Goal: Obtain resource: Obtain resource

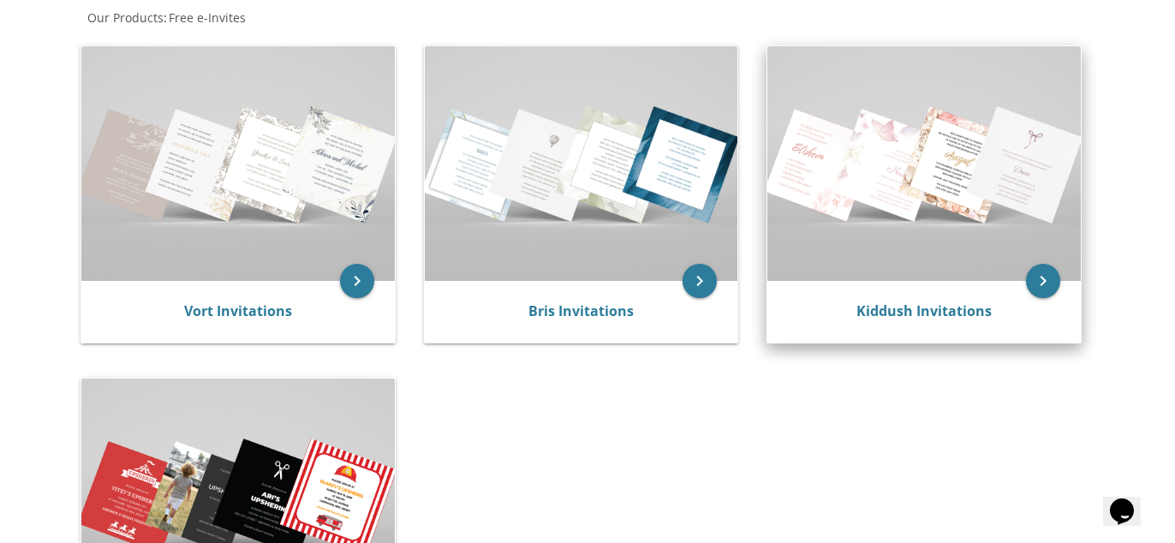
click at [943, 277] on img at bounding box center [925, 163] width 314 height 235
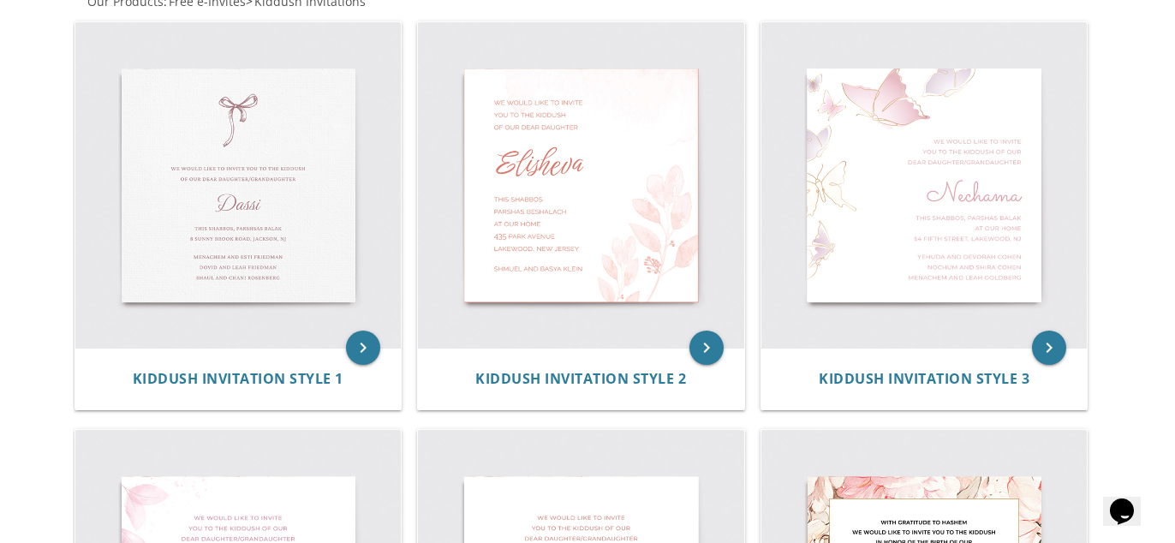
scroll to position [356, 0]
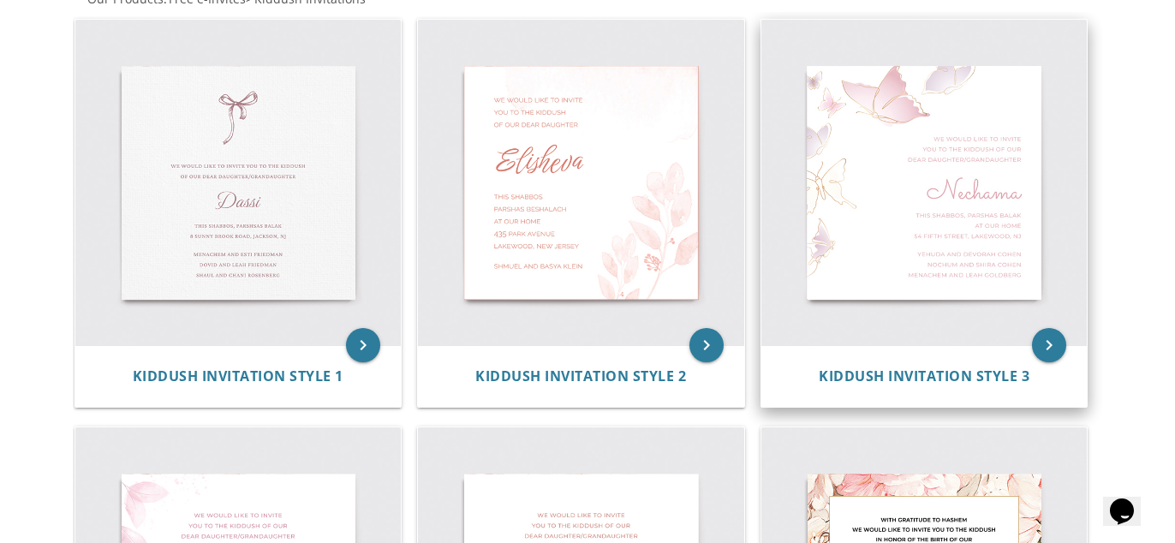
click at [950, 197] on img at bounding box center [925, 183] width 326 height 326
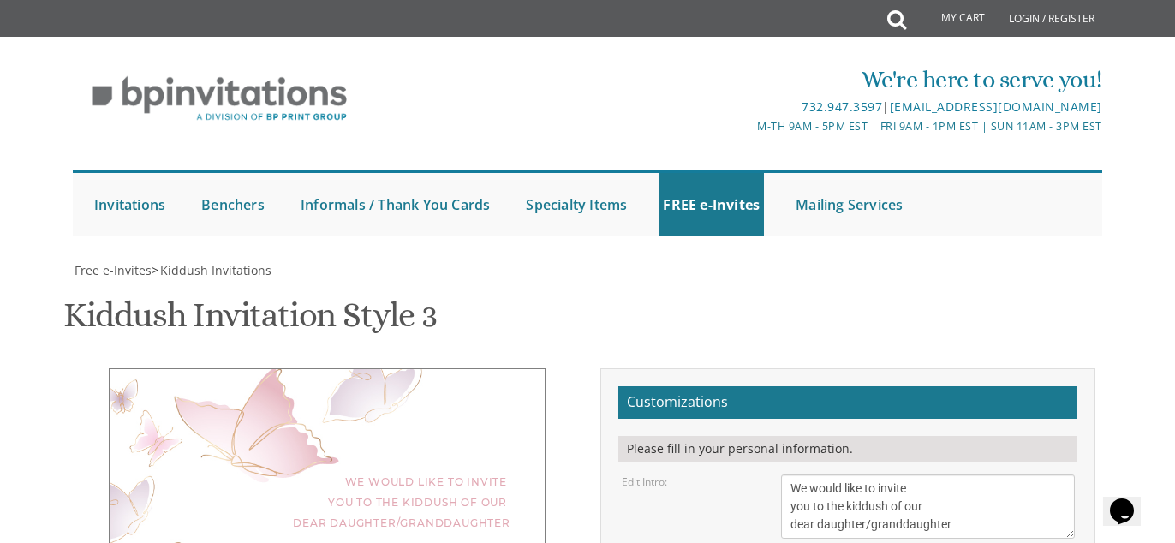
click at [951, 475] on textarea "We would like to invite you to the kiddush of our dear daughter/granddaughter" at bounding box center [928, 507] width 294 height 64
type textarea "We would like to invite you to the kiddush of our dear daughter"
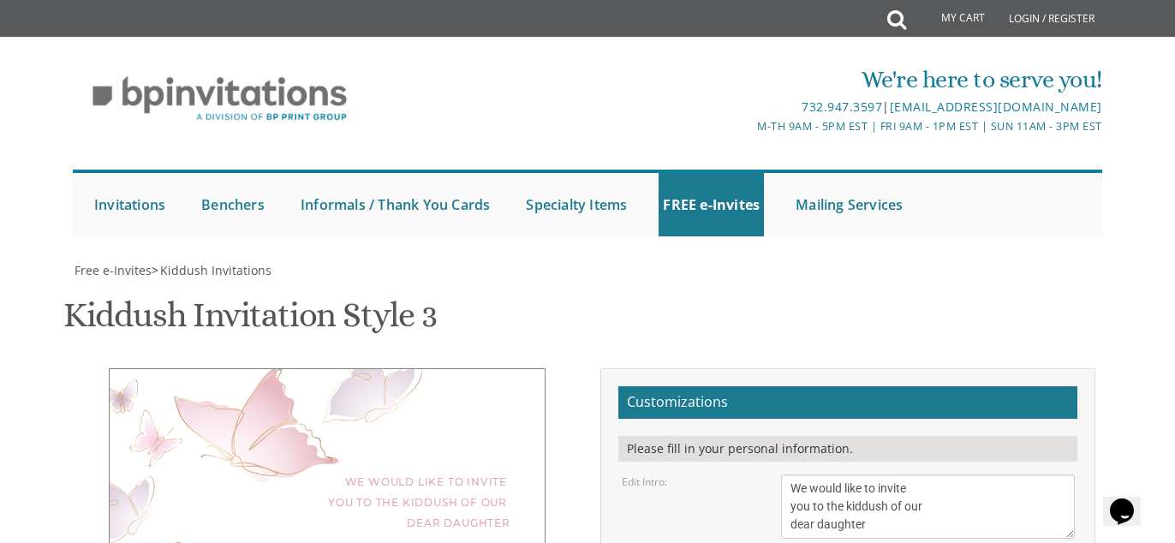
type textarea "Aviva"
drag, startPoint x: 989, startPoint y: 378, endPoint x: 739, endPoint y: 351, distance: 250.7
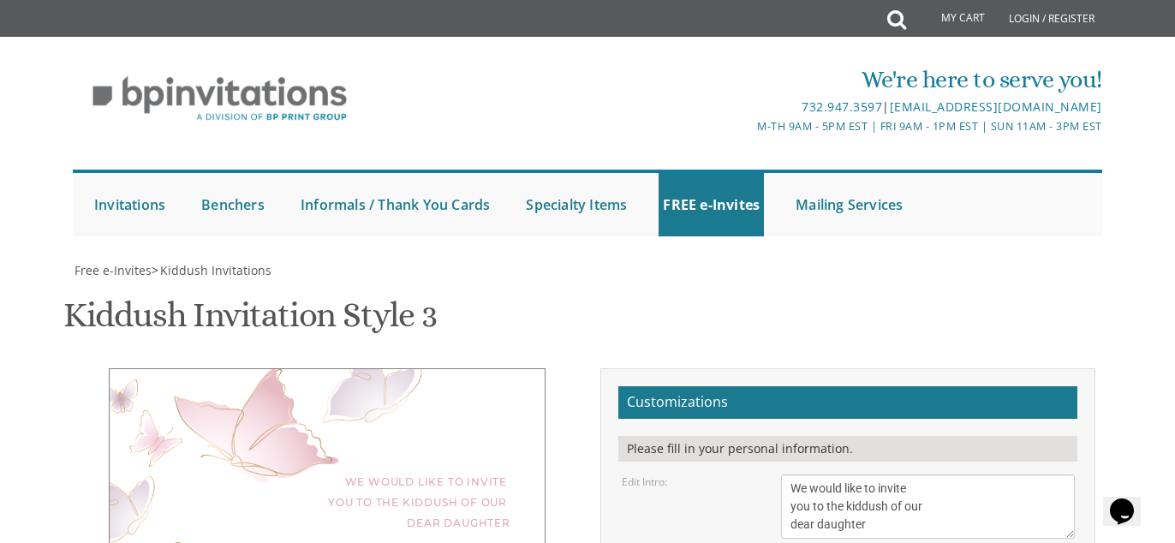
type textarea "This Shabbos, Parshas Vayigash [PERSON_NAME]"
drag, startPoint x: 905, startPoint y: 460, endPoint x: 772, endPoint y: 410, distance: 141.8
type textarea "Yonason and [PERSON_NAME]"
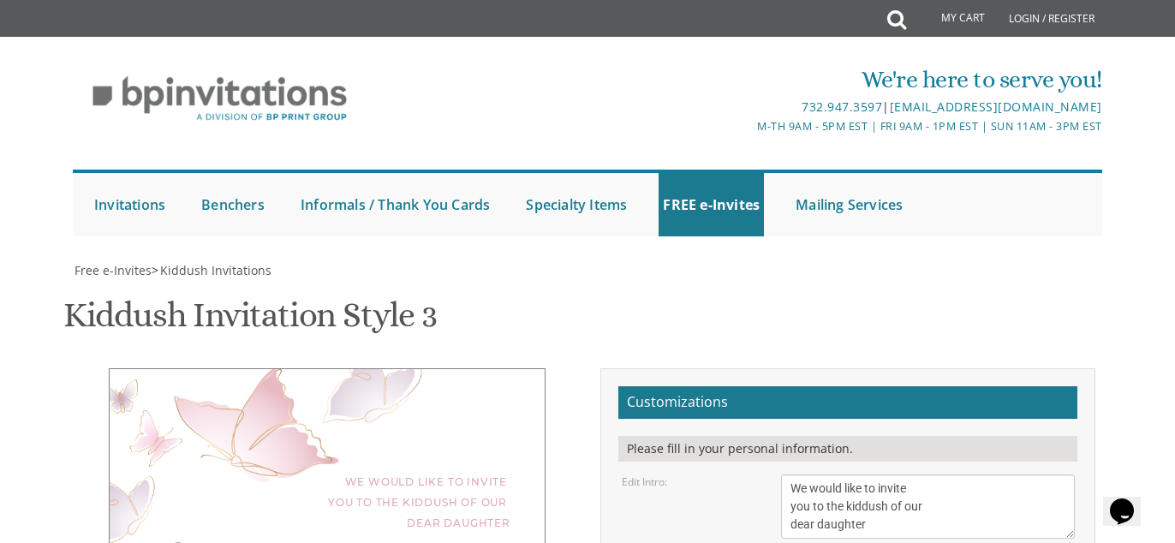
paste textarea "Ki Teitzei"
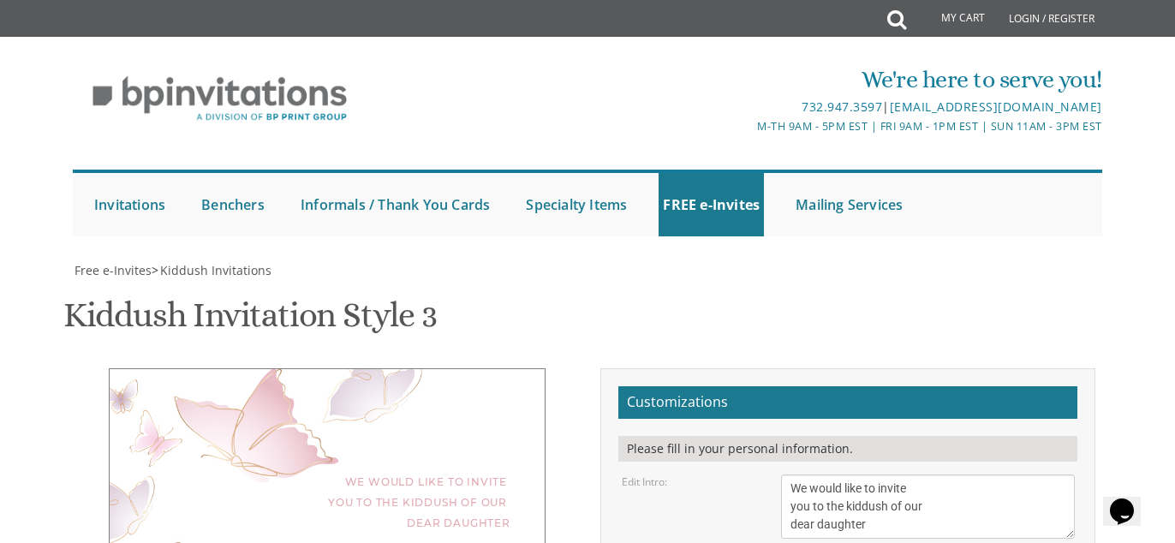
paste textarea "[STREET_ADDRESS]."
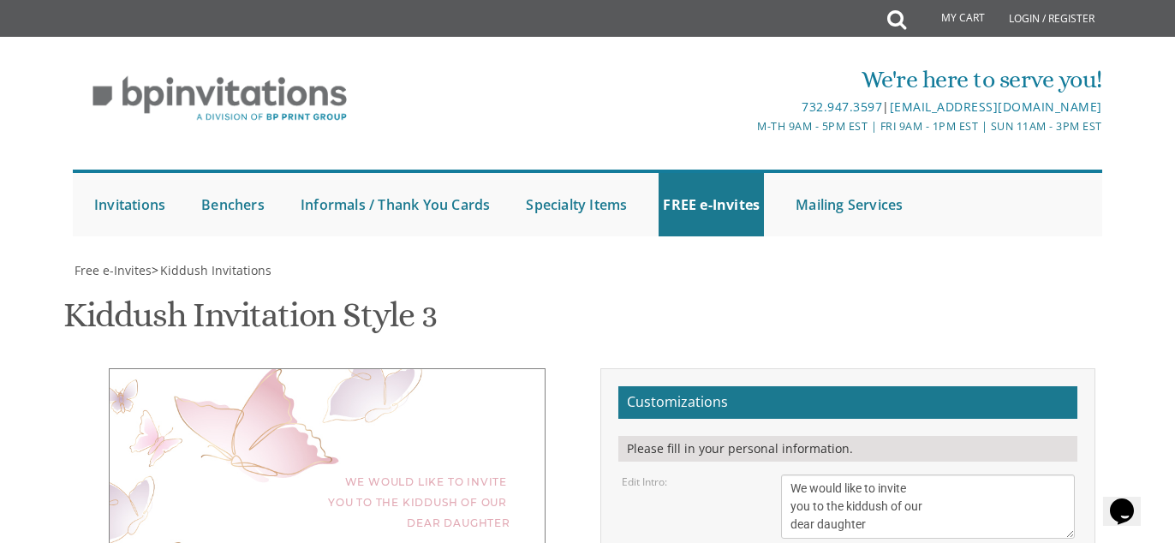
type textarea "This Shabbos, Parshas Ki Teitzei [PERSON_NAME] [STREET_ADDRESS]."
type textarea "Yonason and [PERSON_NAME] For men"
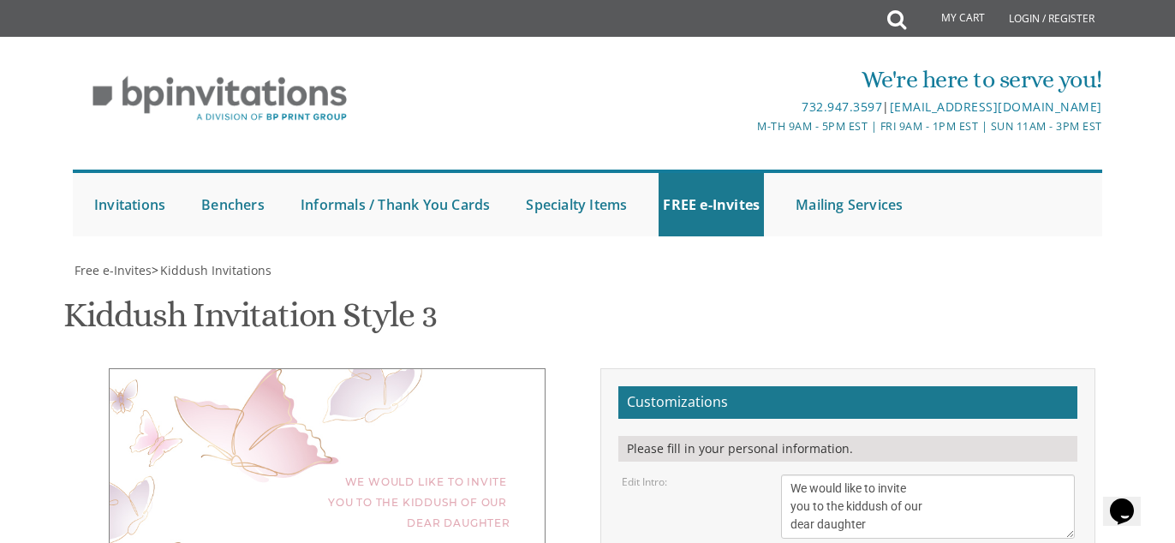
type textarea "This Shabbos, Parshas Ki Teitzei [PERSON_NAME] [STREET_ADDRESS]. Kiddush after …"
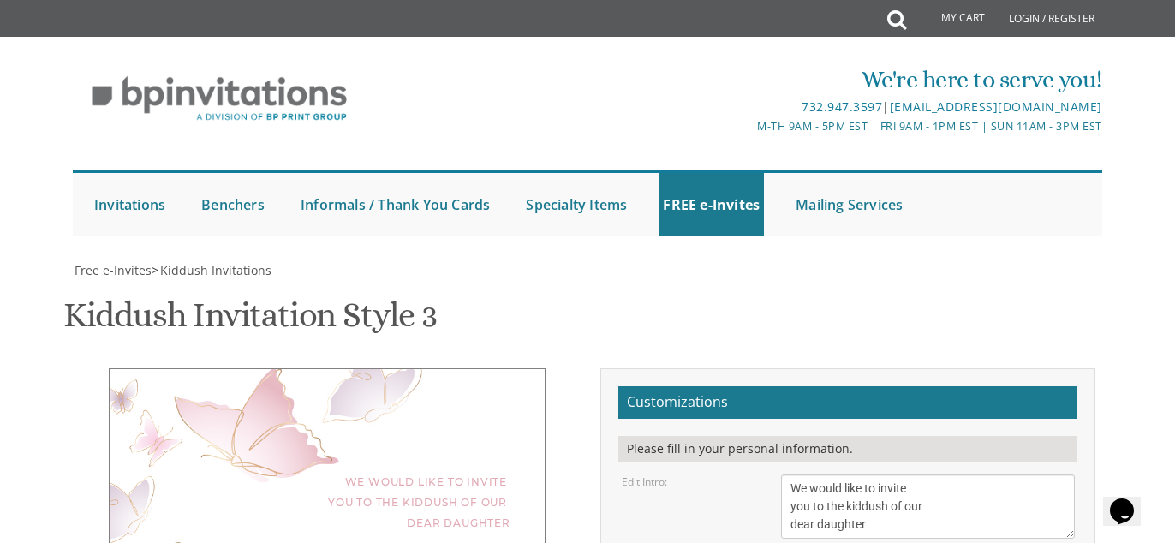
type textarea "Yonason and [PERSON_NAME] For men only"
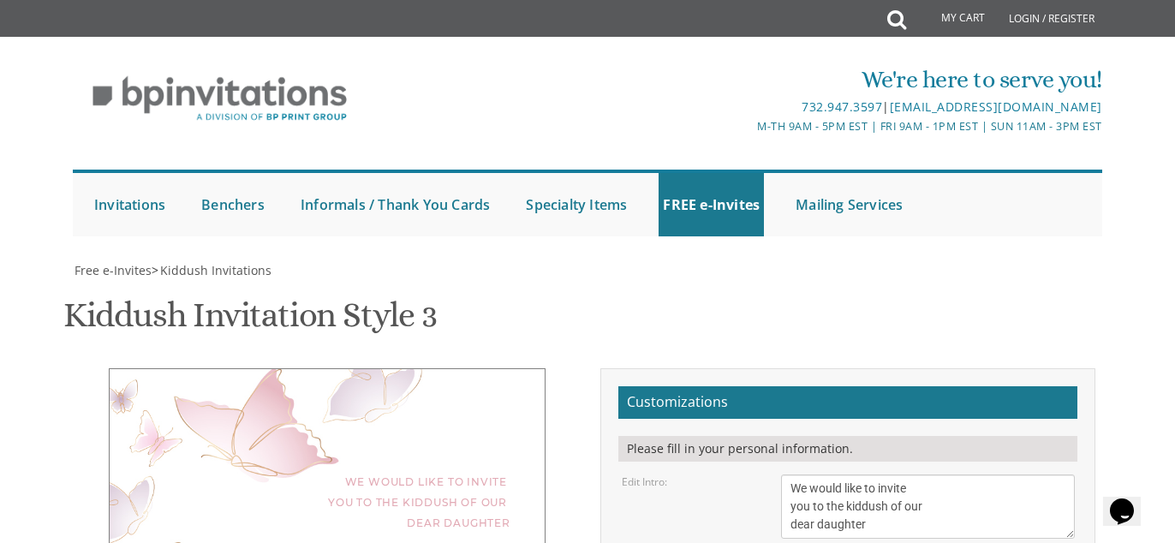
type input "[EMAIL_ADDRESS][DOMAIN_NAME]"
